Goal: Information Seeking & Learning: Check status

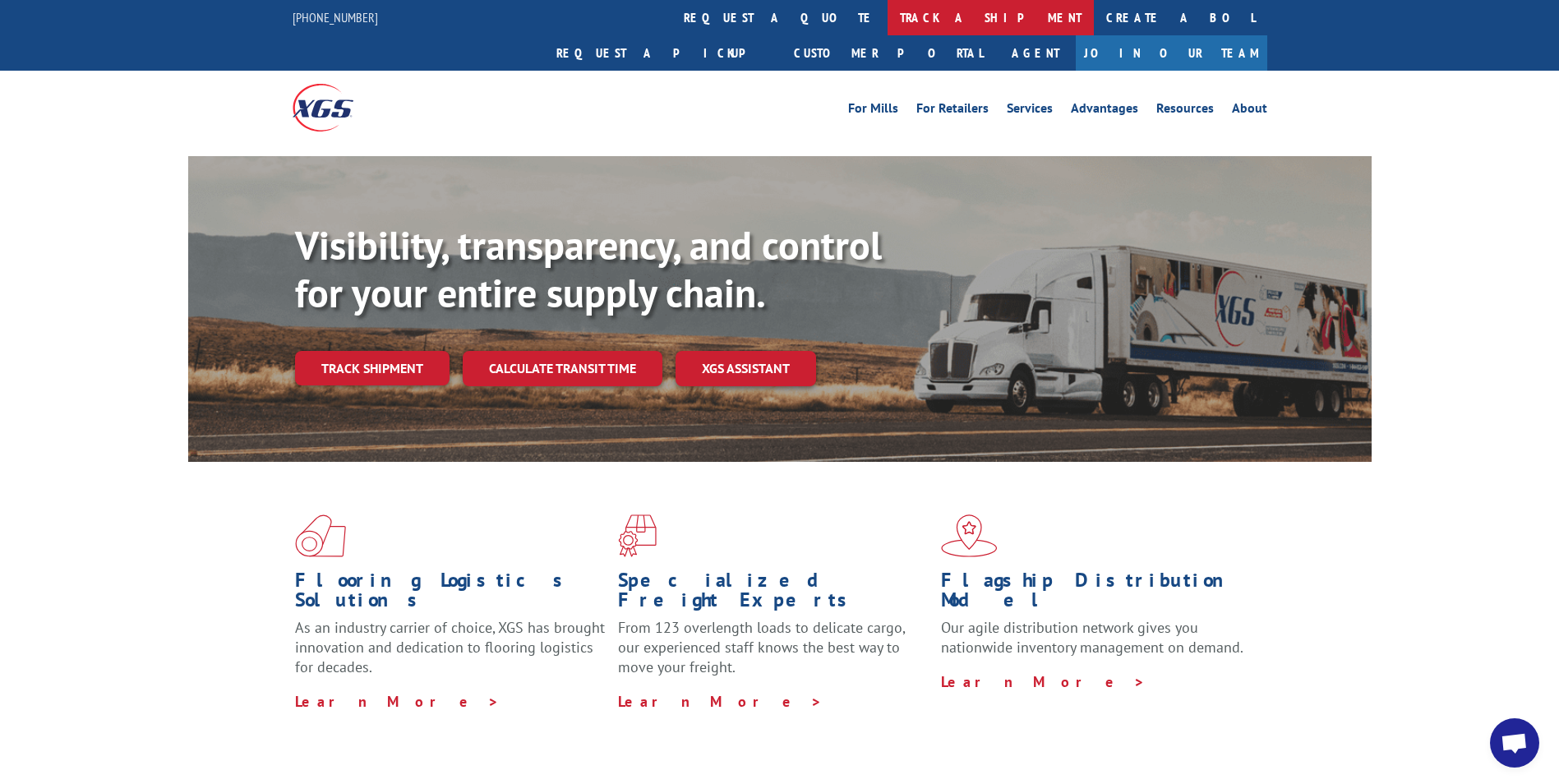
click at [887, 14] on link "track a shipment" at bounding box center [990, 17] width 206 height 35
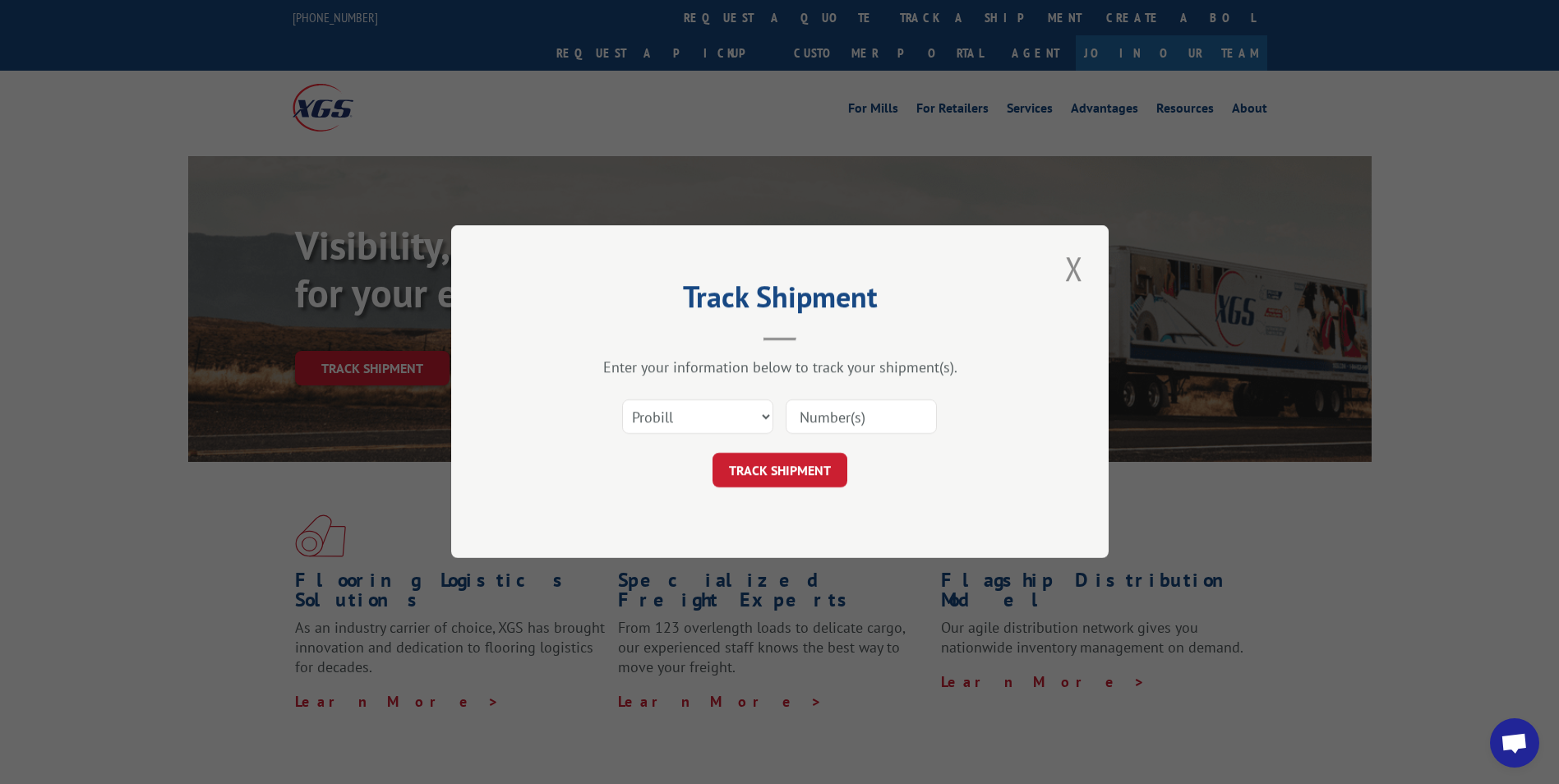
paste input "17514612"
type input "17514612"
click at [777, 473] on button "TRACK SHIPMENT" at bounding box center [780, 471] width 134 height 35
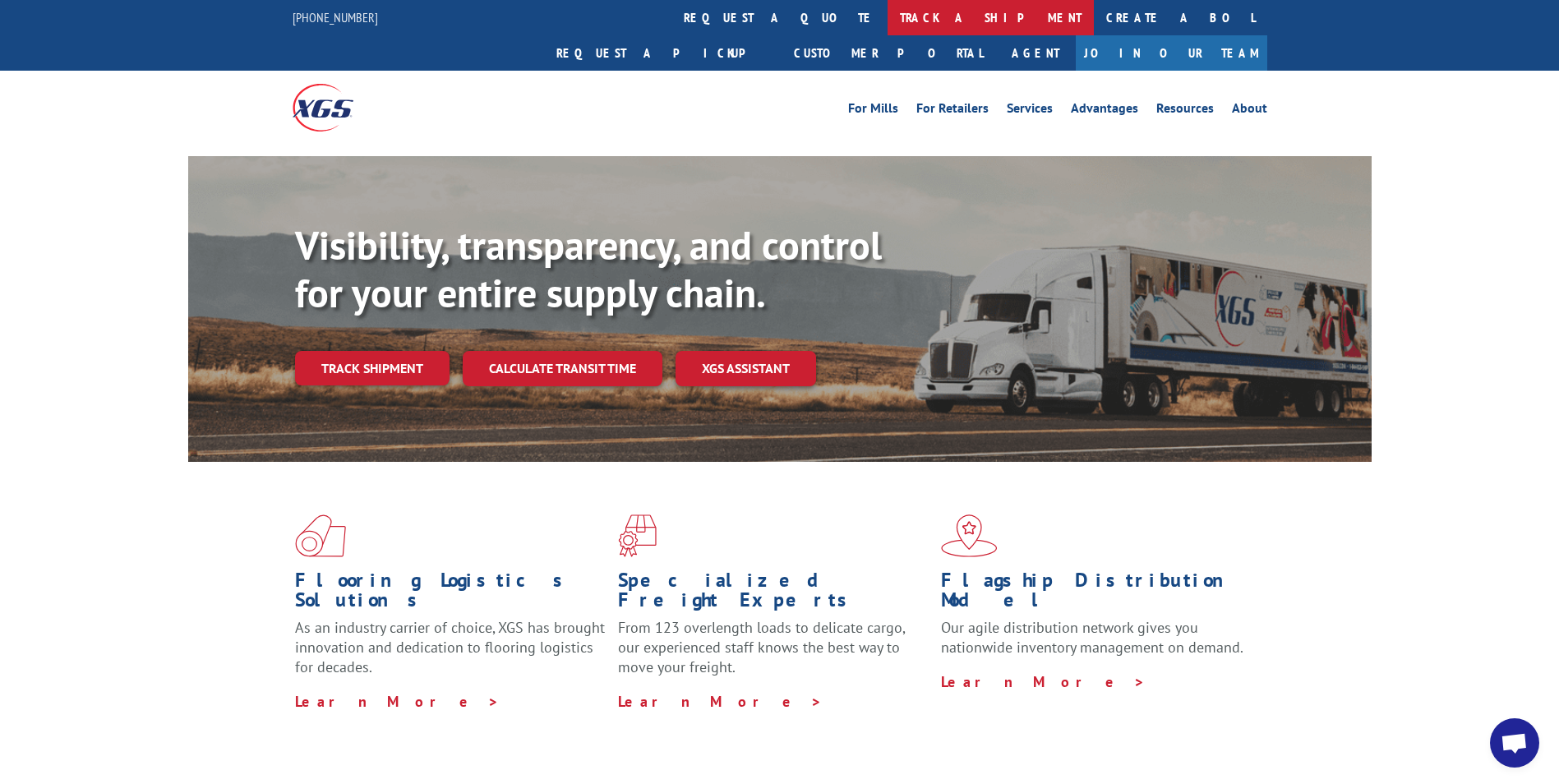
click at [887, 14] on link "track a shipment" at bounding box center [990, 17] width 206 height 35
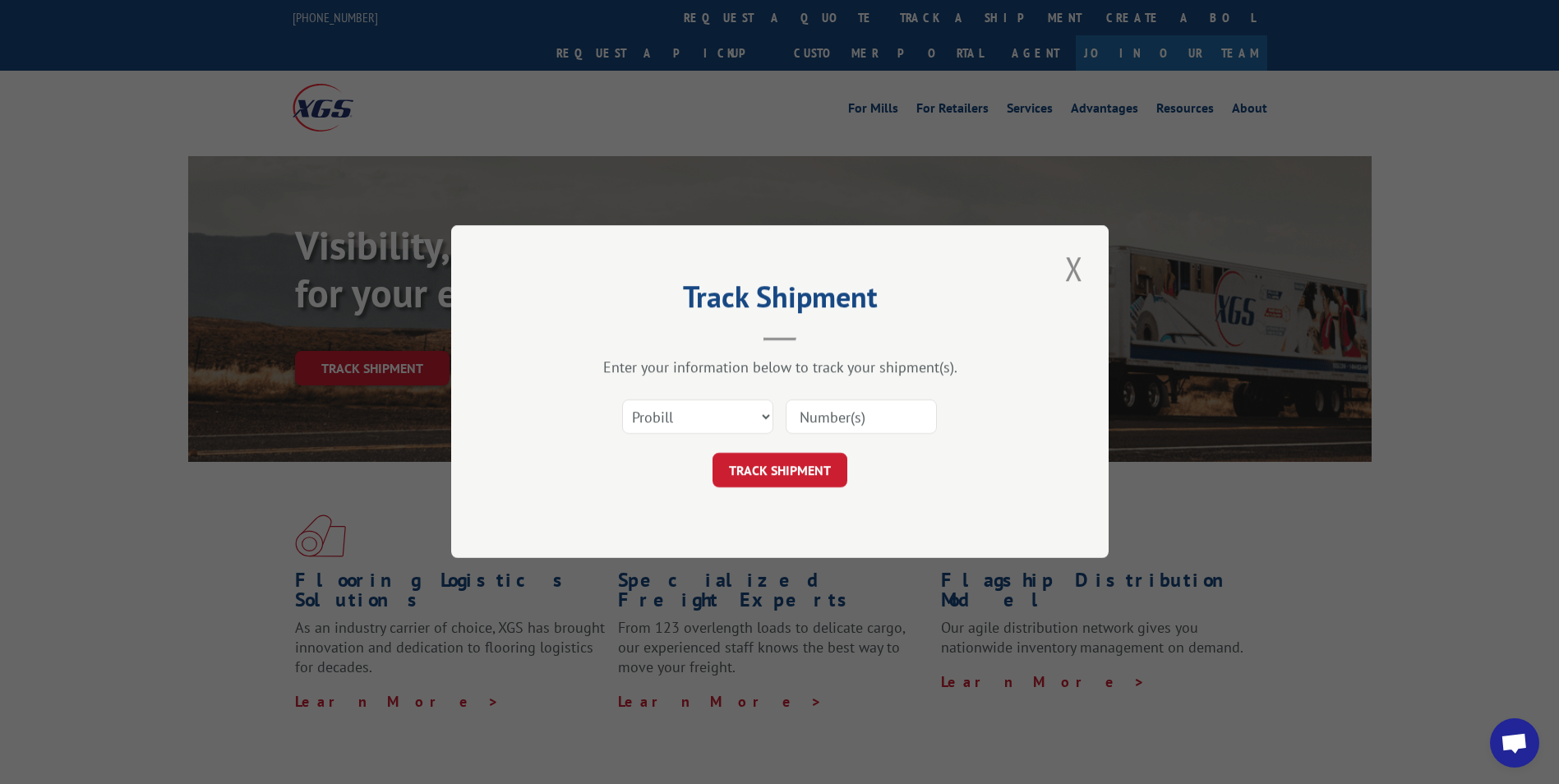
paste input "17519575"
type input "17519575"
click at [768, 465] on button "TRACK SHIPMENT" at bounding box center [780, 471] width 134 height 35
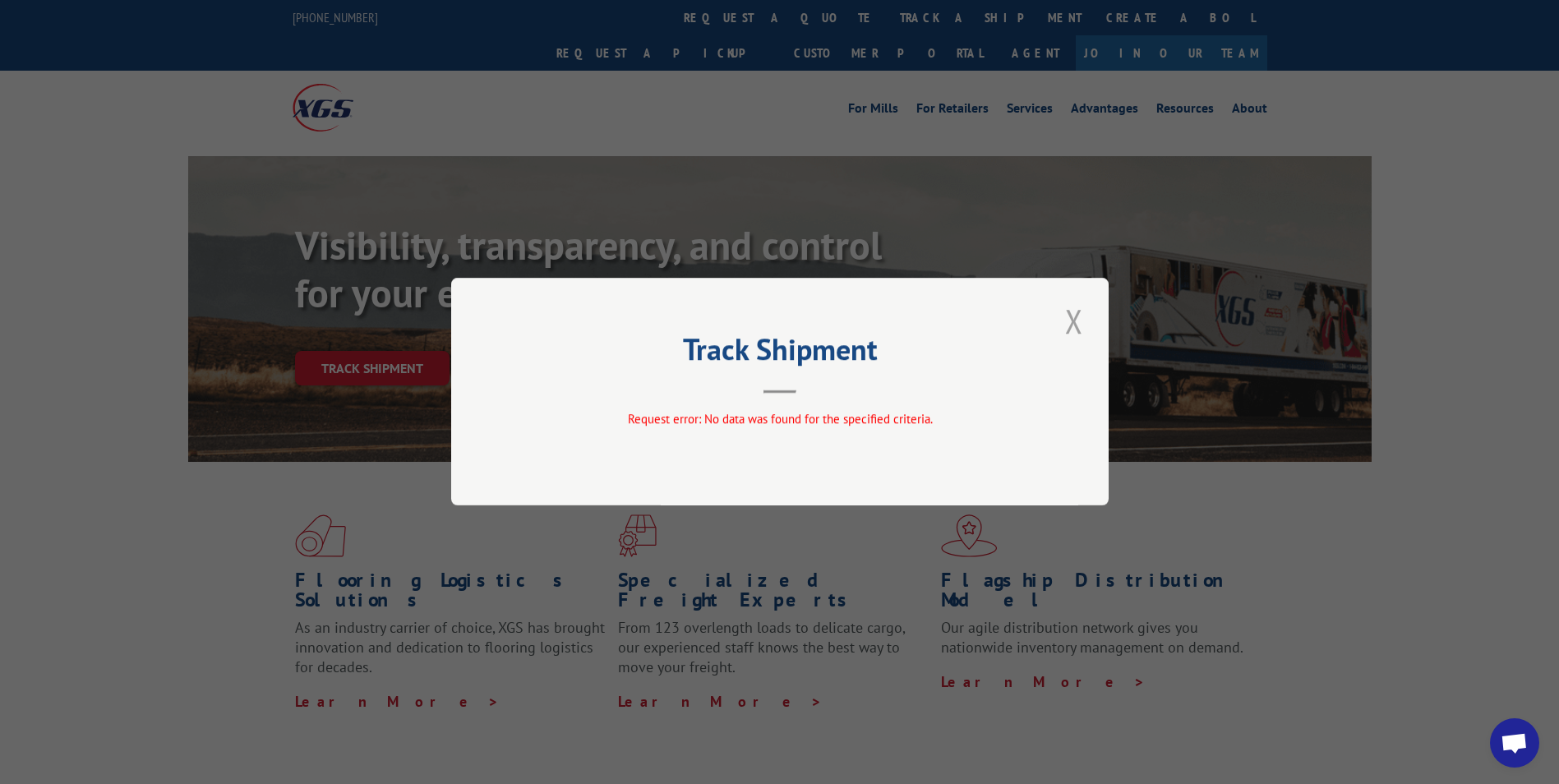
click at [1077, 319] on button "Close modal" at bounding box center [1074, 320] width 28 height 45
